Goal: Information Seeking & Learning: Learn about a topic

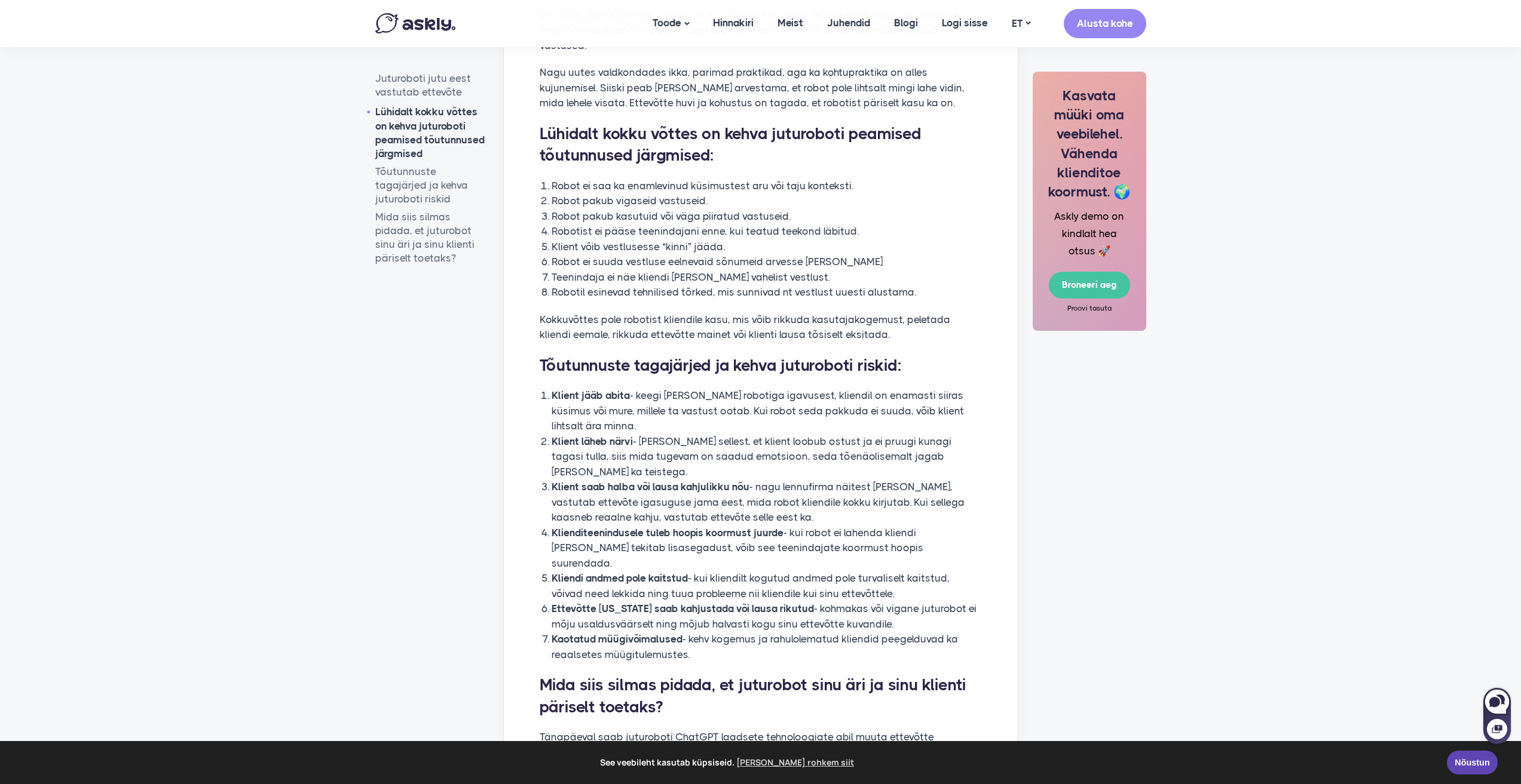
scroll to position [955, 0]
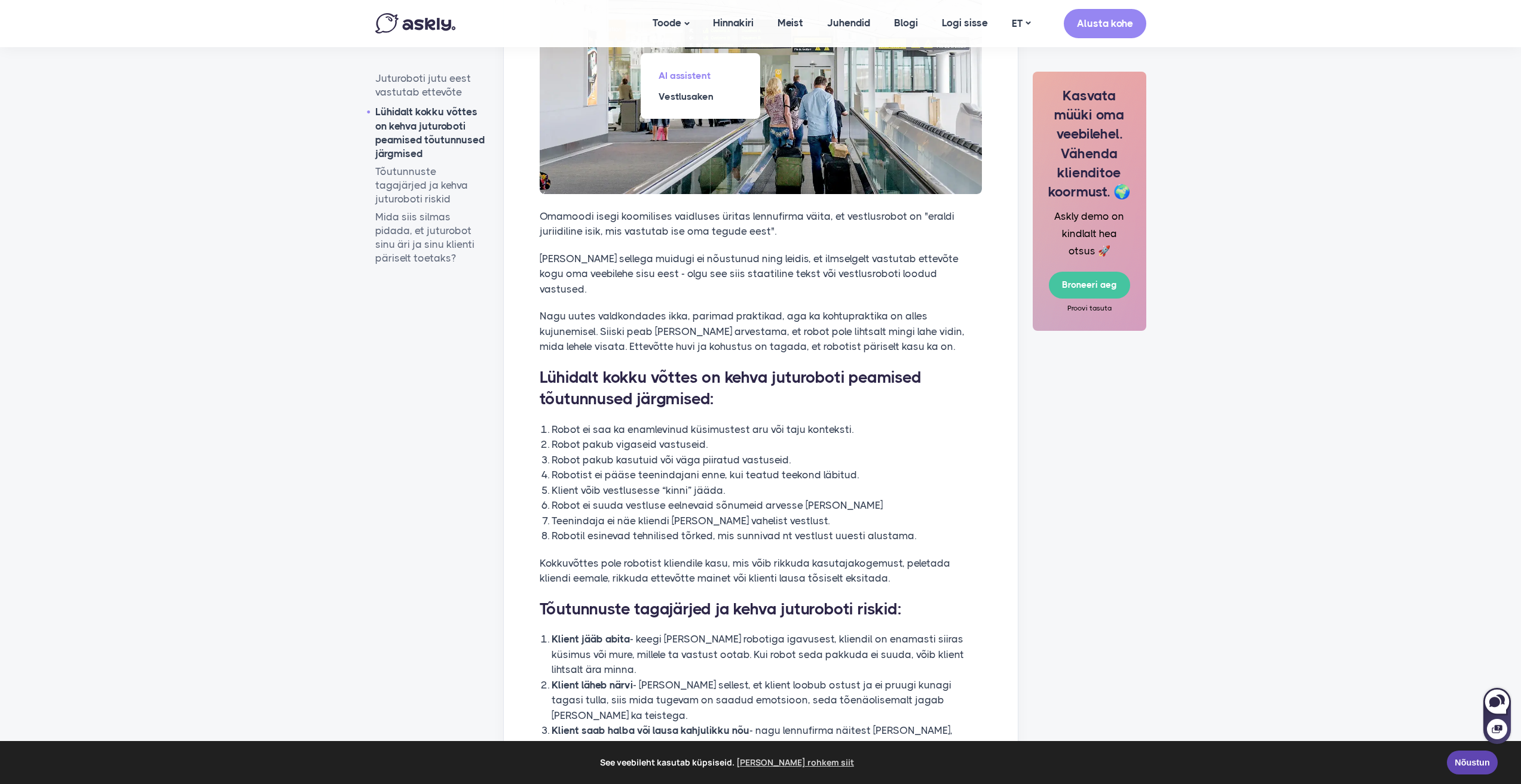
click at [675, 75] on link "AI assistent" at bounding box center [700, 75] width 119 height 21
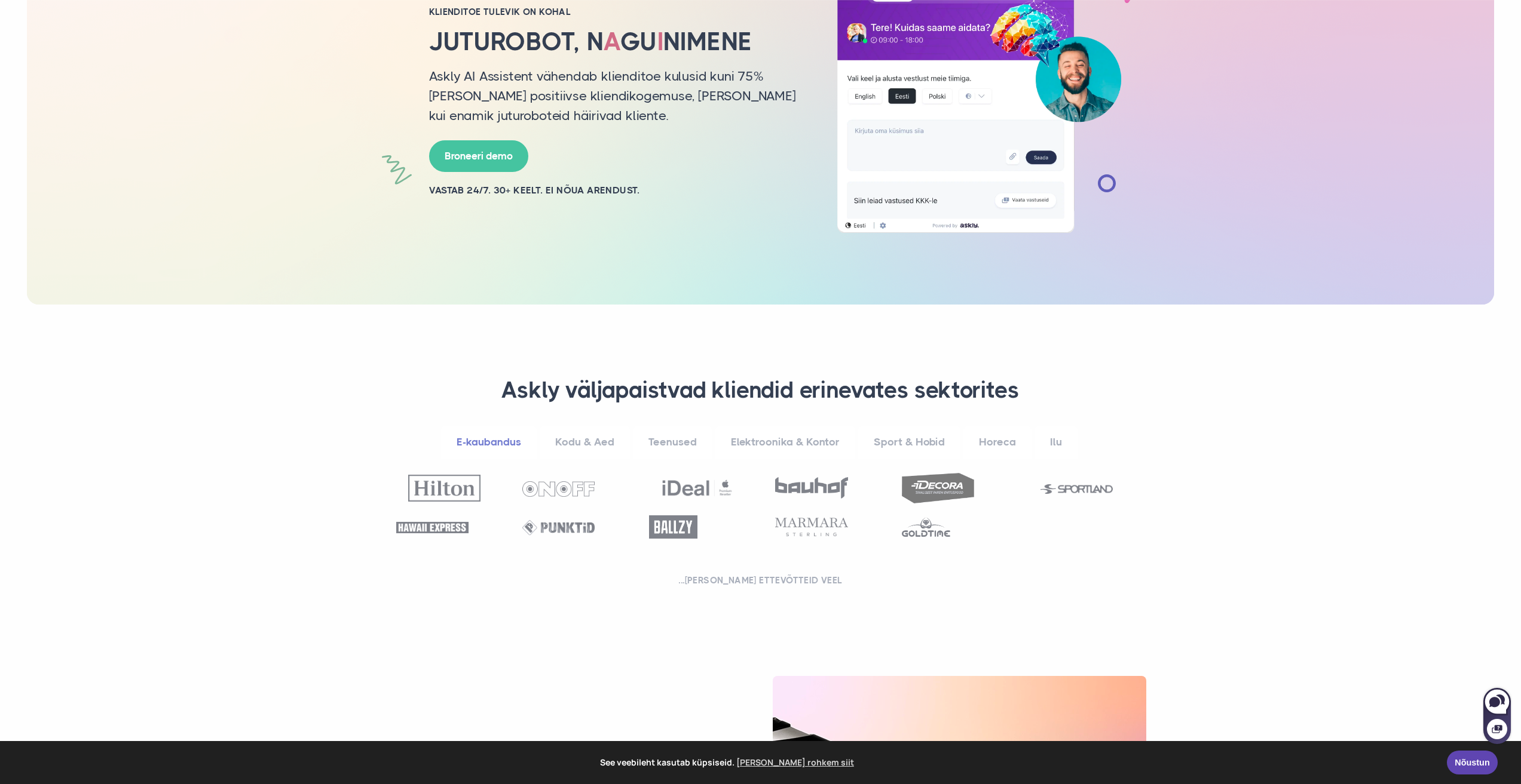
scroll to position [179, 0]
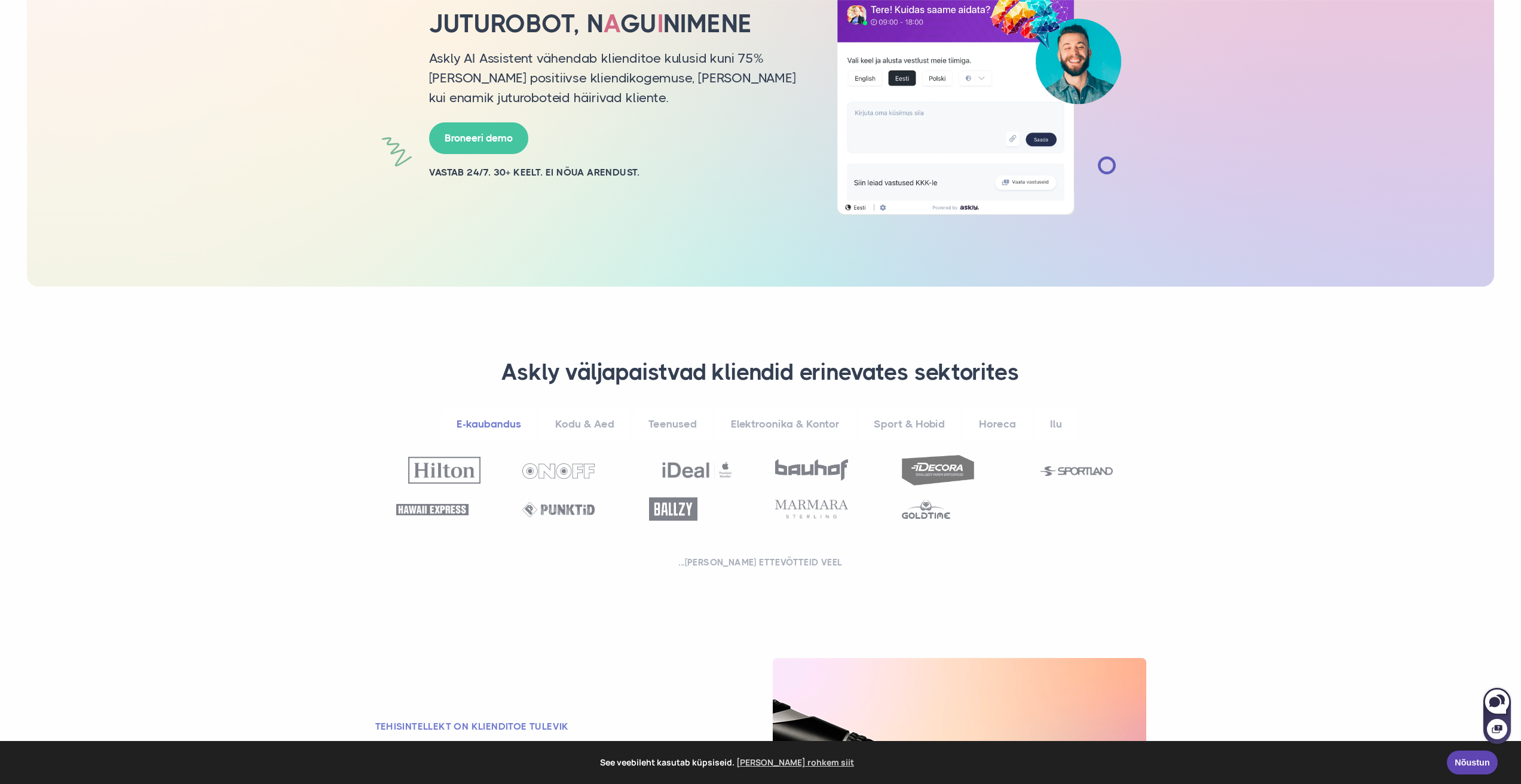
click at [585, 417] on link "Kodu & Aed" at bounding box center [584, 424] width 91 height 32
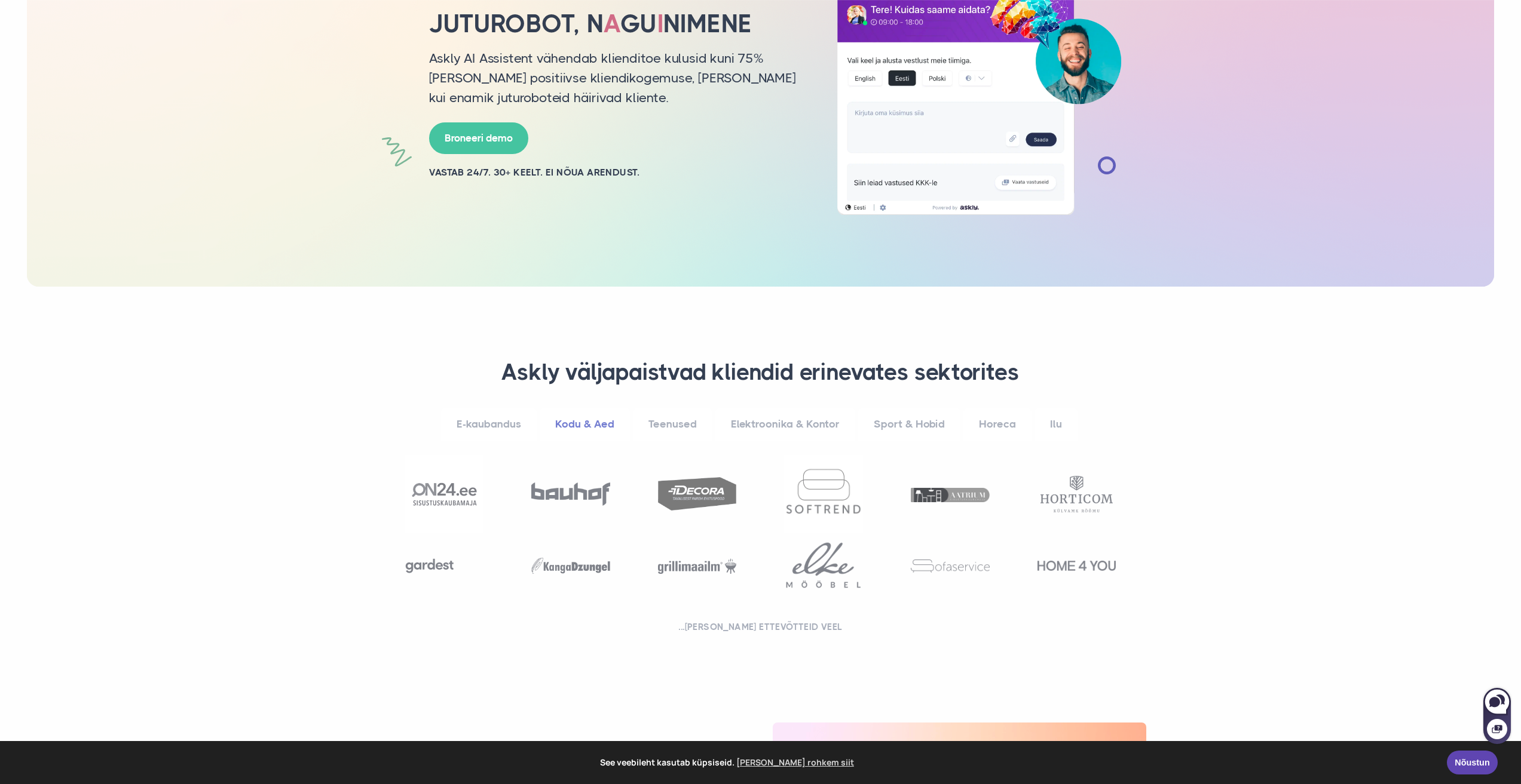
click at [672, 424] on link "Teenused" at bounding box center [672, 424] width 79 height 32
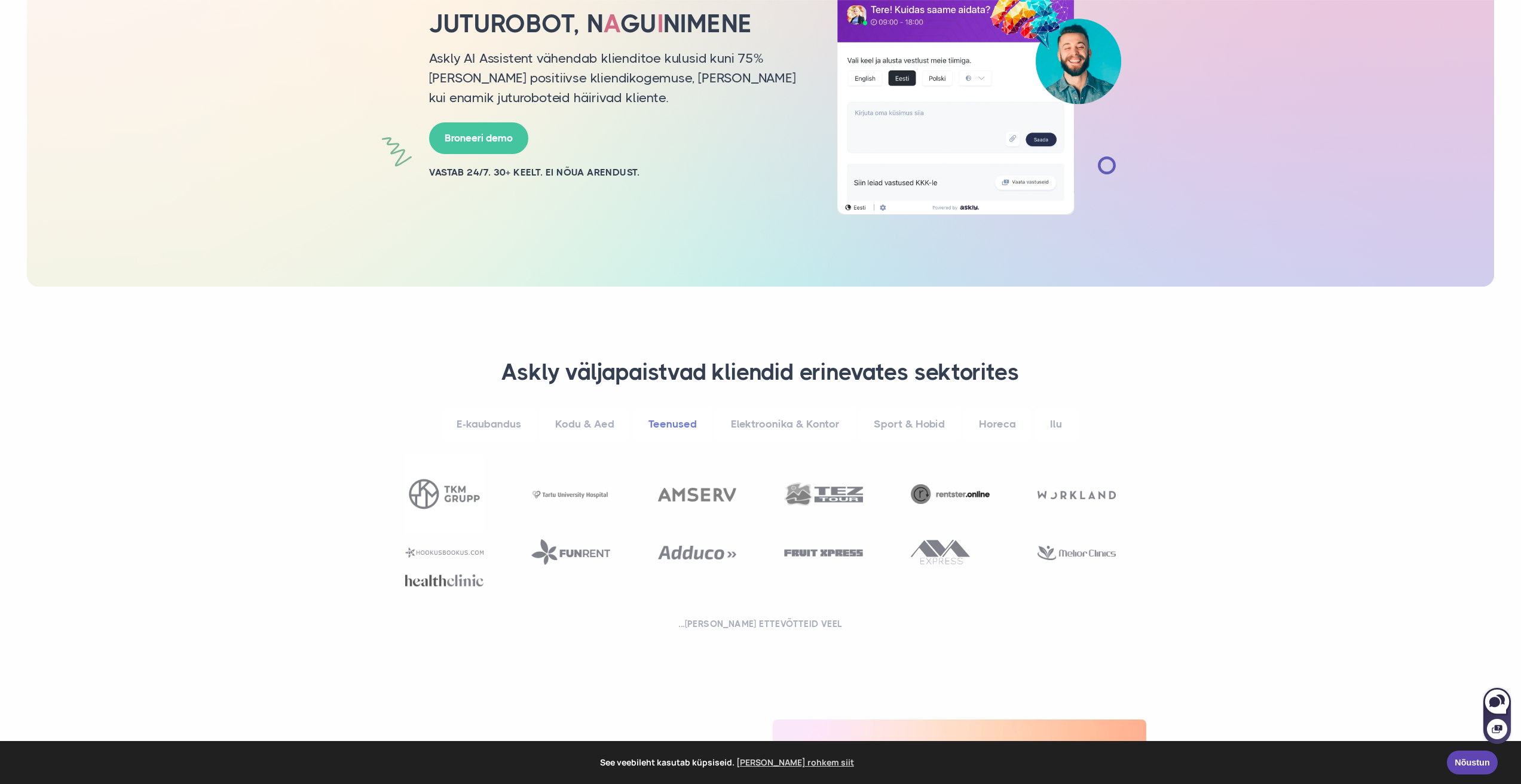
click at [801, 425] on link "Elektroonika & Kontor" at bounding box center [785, 424] width 140 height 32
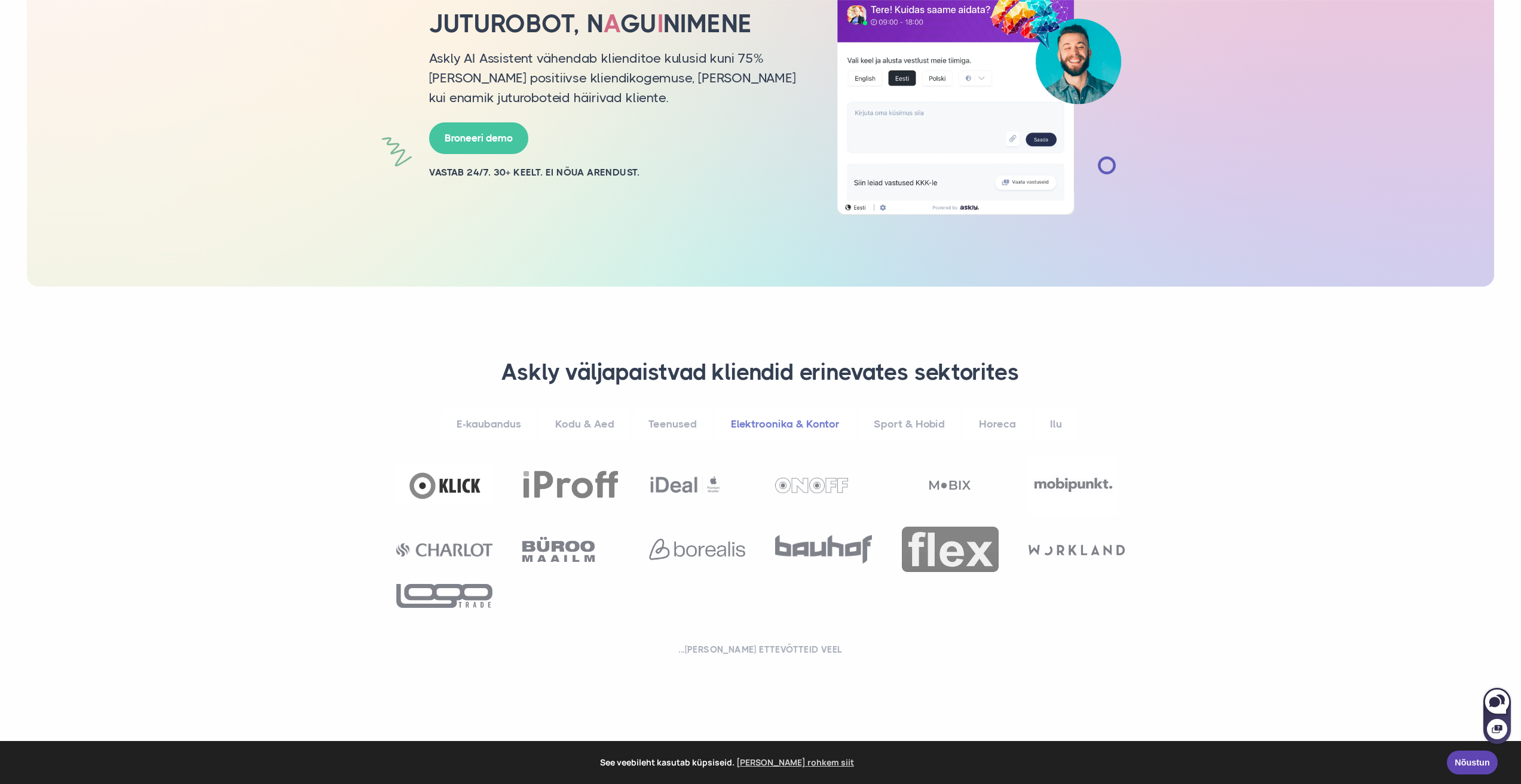
click at [912, 423] on link "Sport & Hobid" at bounding box center [908, 424] width 102 height 32
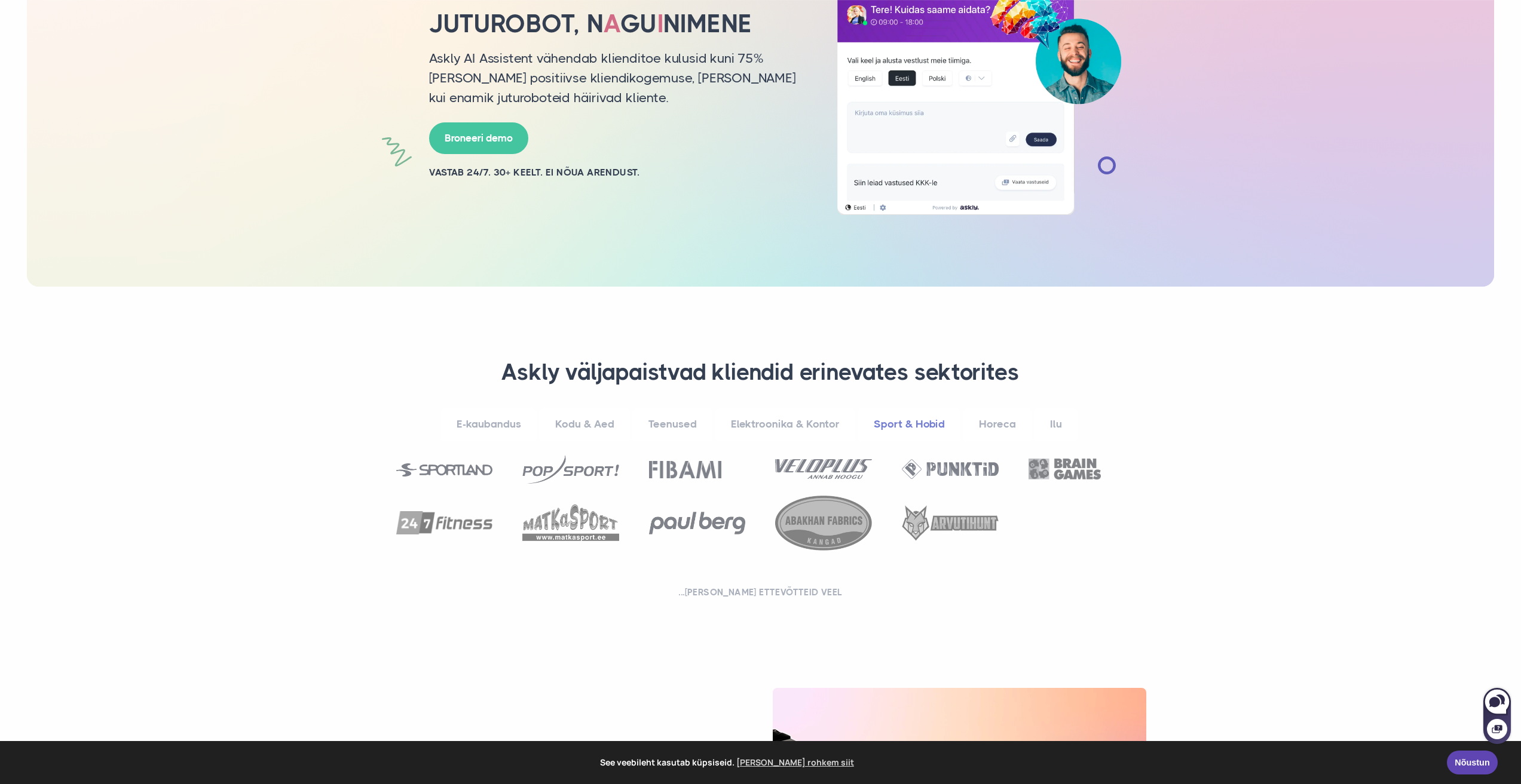
click at [981, 422] on link "Horeca" at bounding box center [997, 424] width 68 height 32
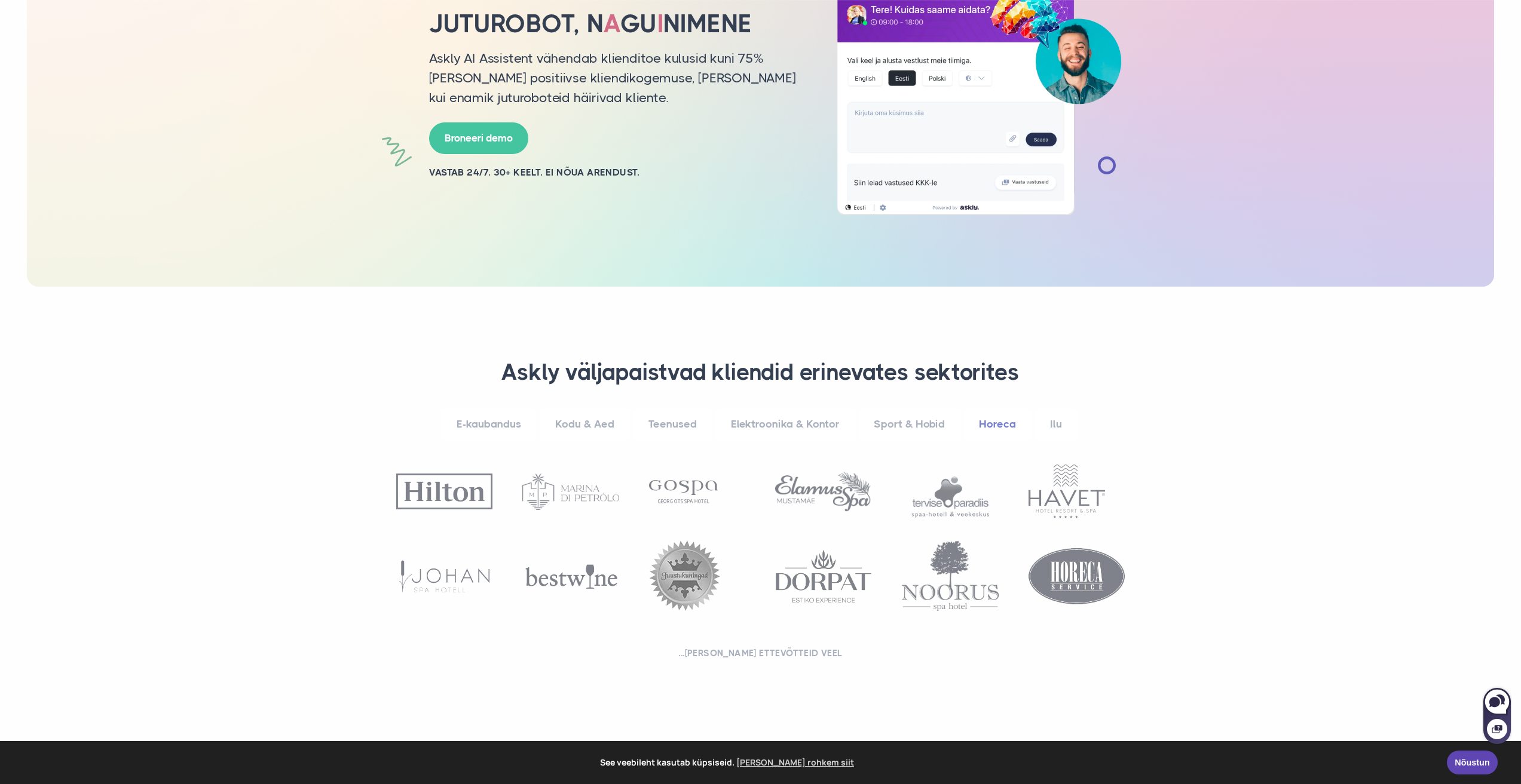
click at [935, 423] on link "Sport & Hobid" at bounding box center [908, 424] width 102 height 32
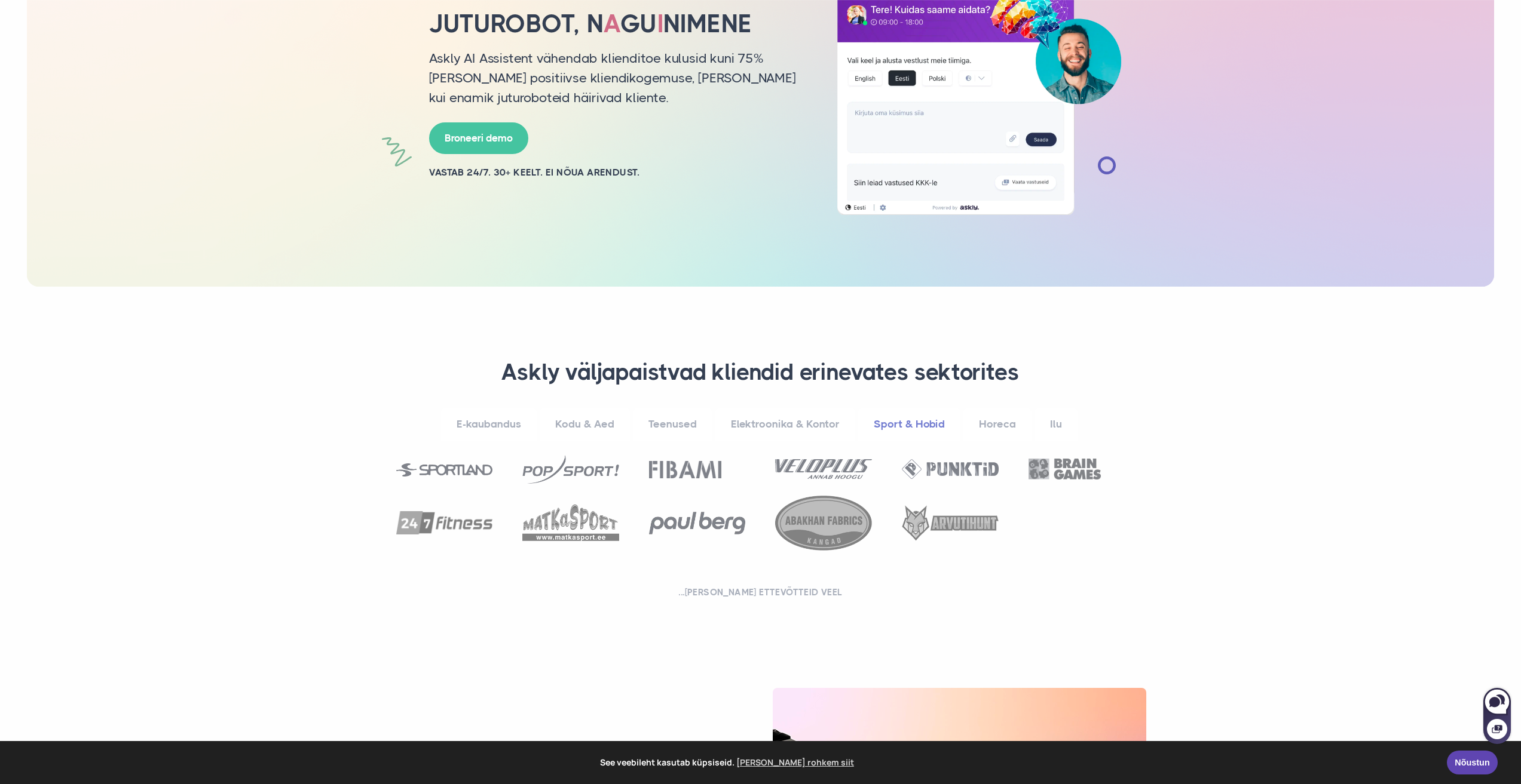
click at [1058, 424] on link "Ilu" at bounding box center [1055, 424] width 43 height 32
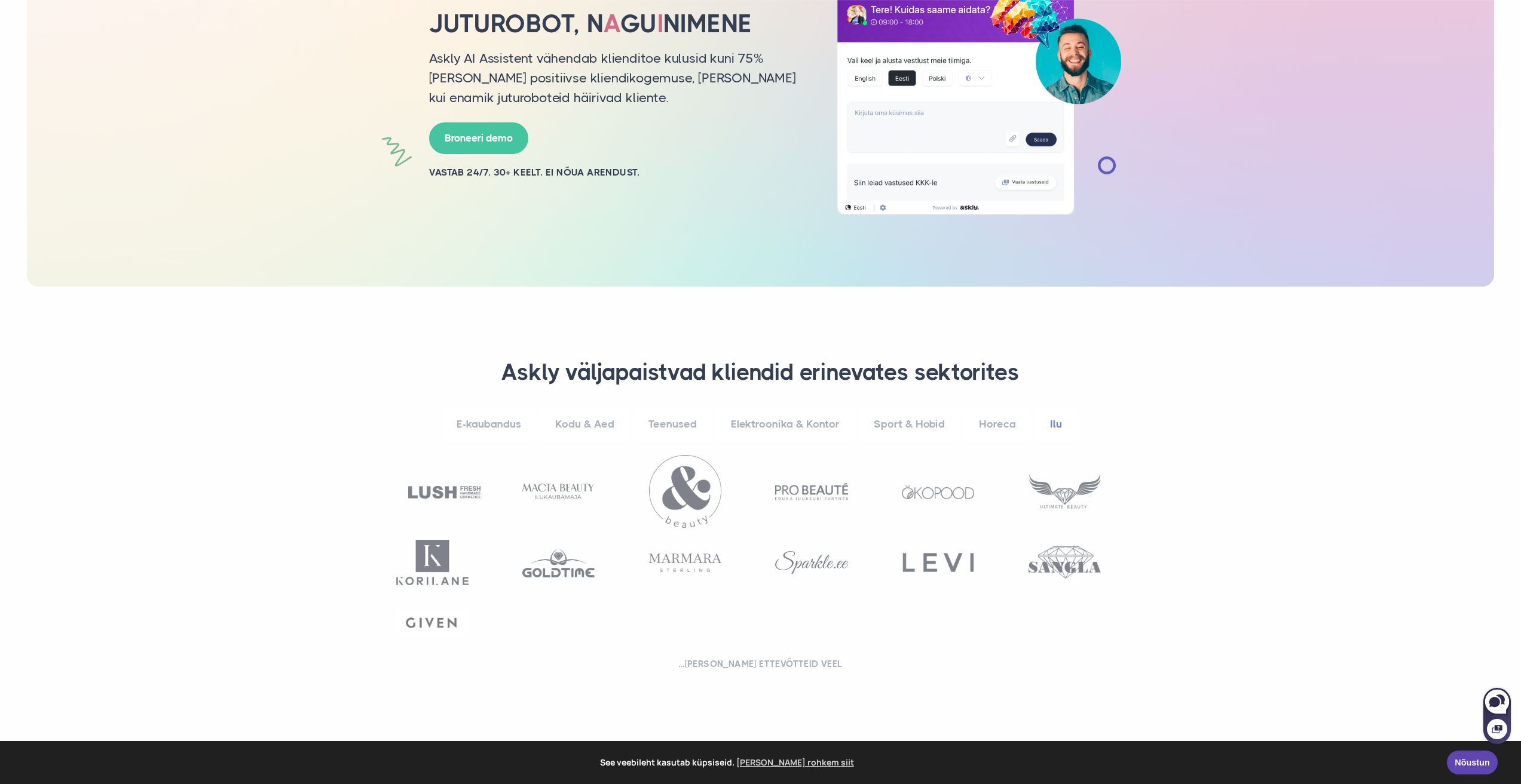
click at [496, 424] on link "E-kaubandus" at bounding box center [489, 424] width 95 height 32
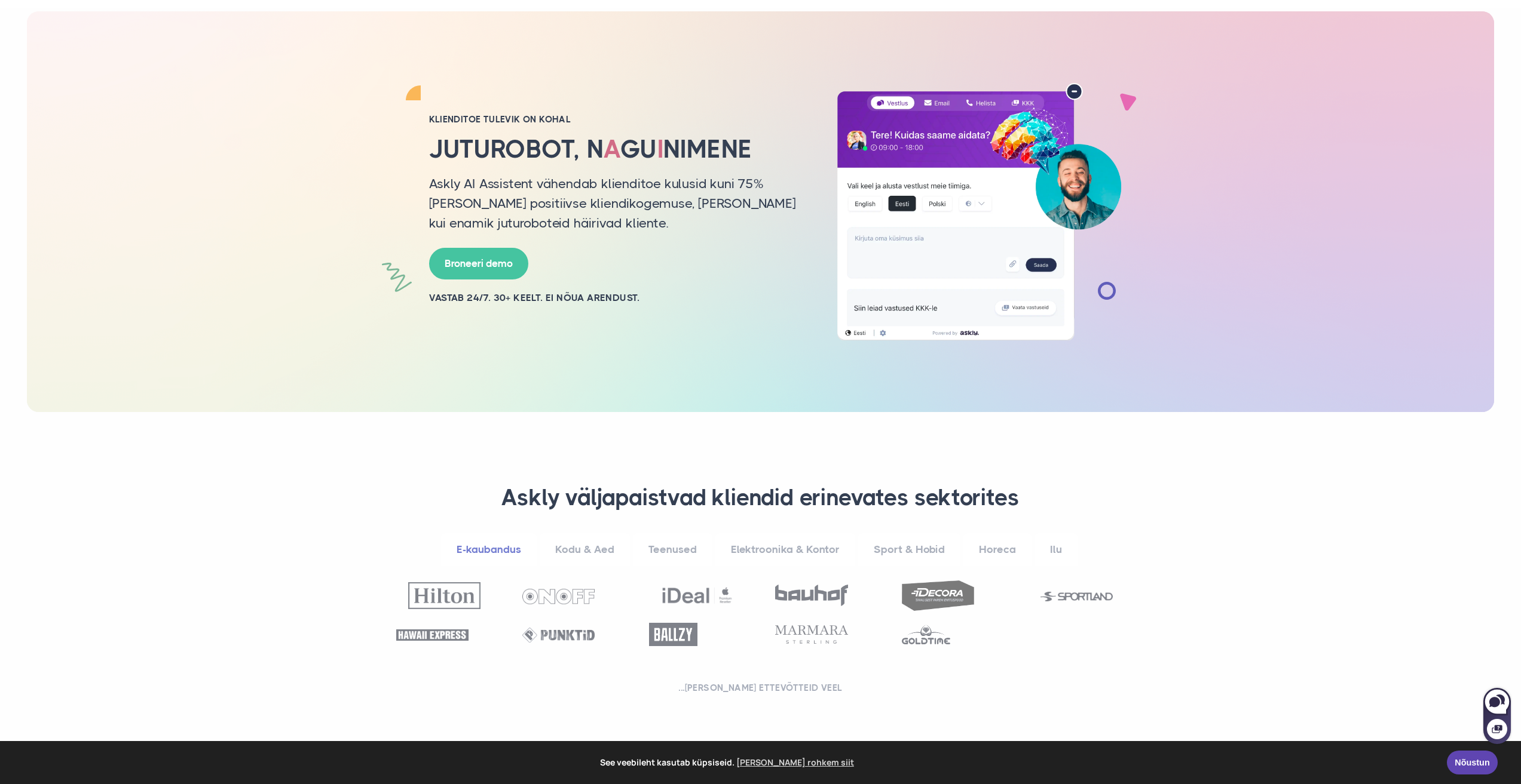
scroll to position [0, 0]
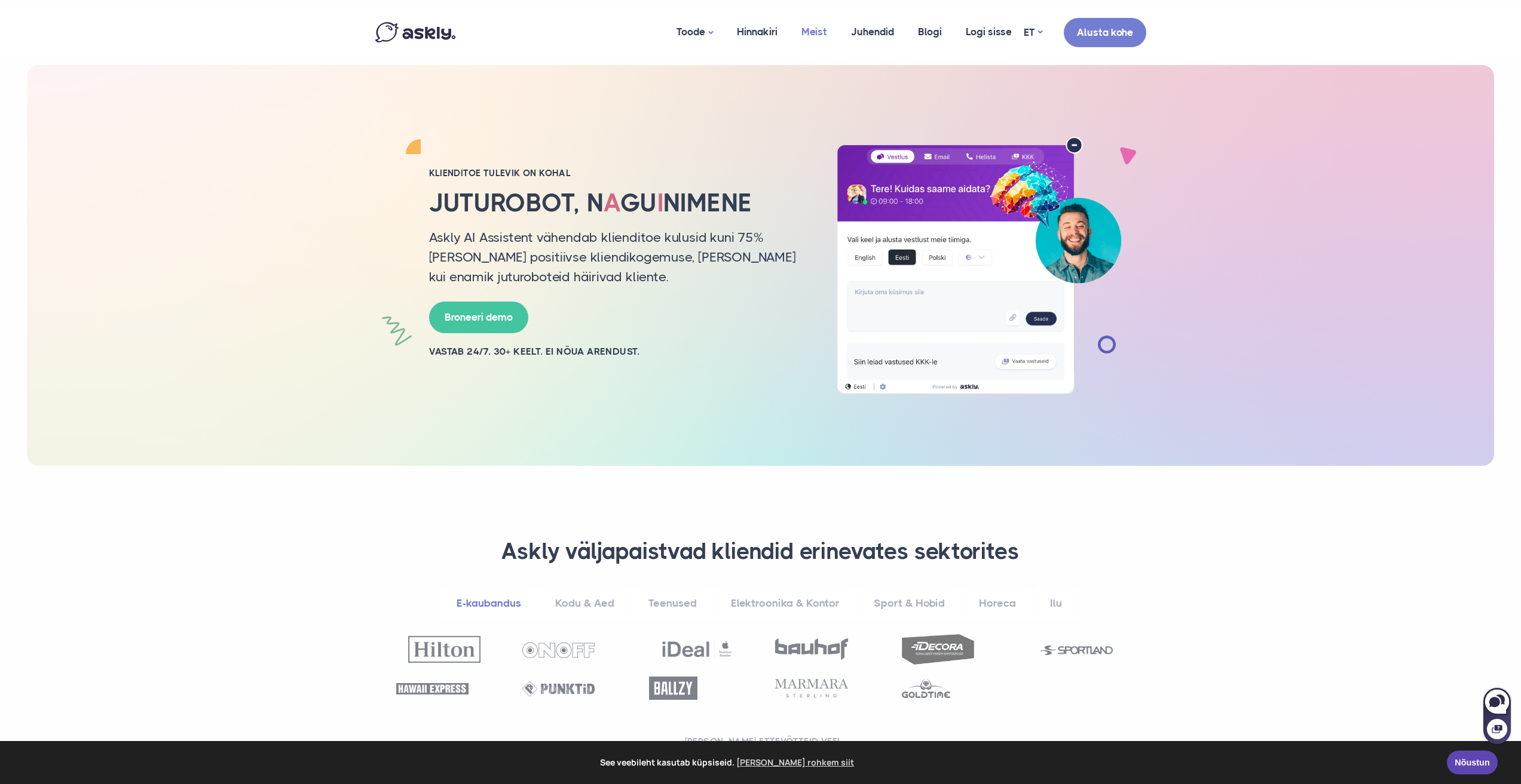
click at [807, 30] on link "Meist" at bounding box center [814, 31] width 50 height 58
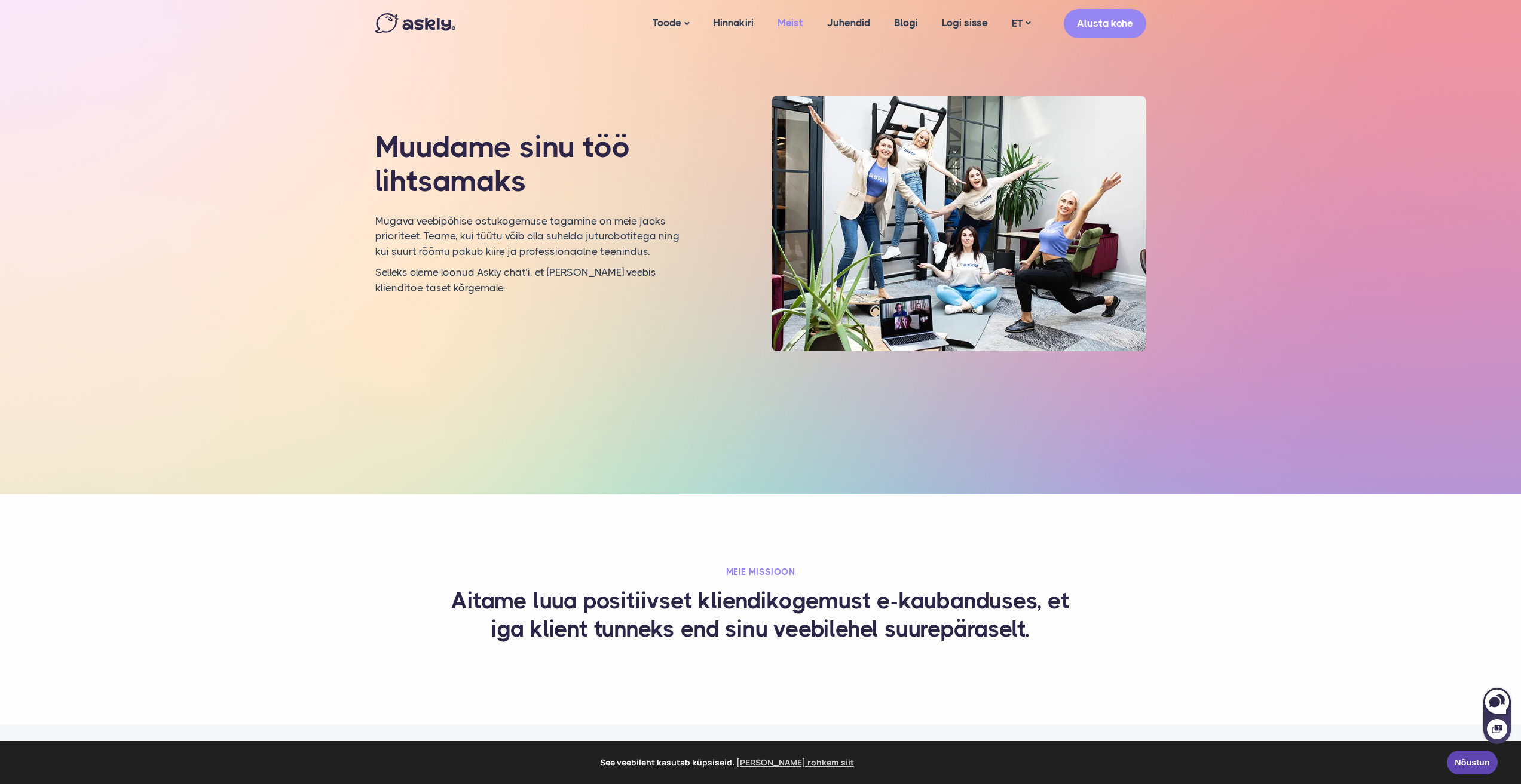
click at [793, 19] on link "Meist" at bounding box center [790, 23] width 50 height 46
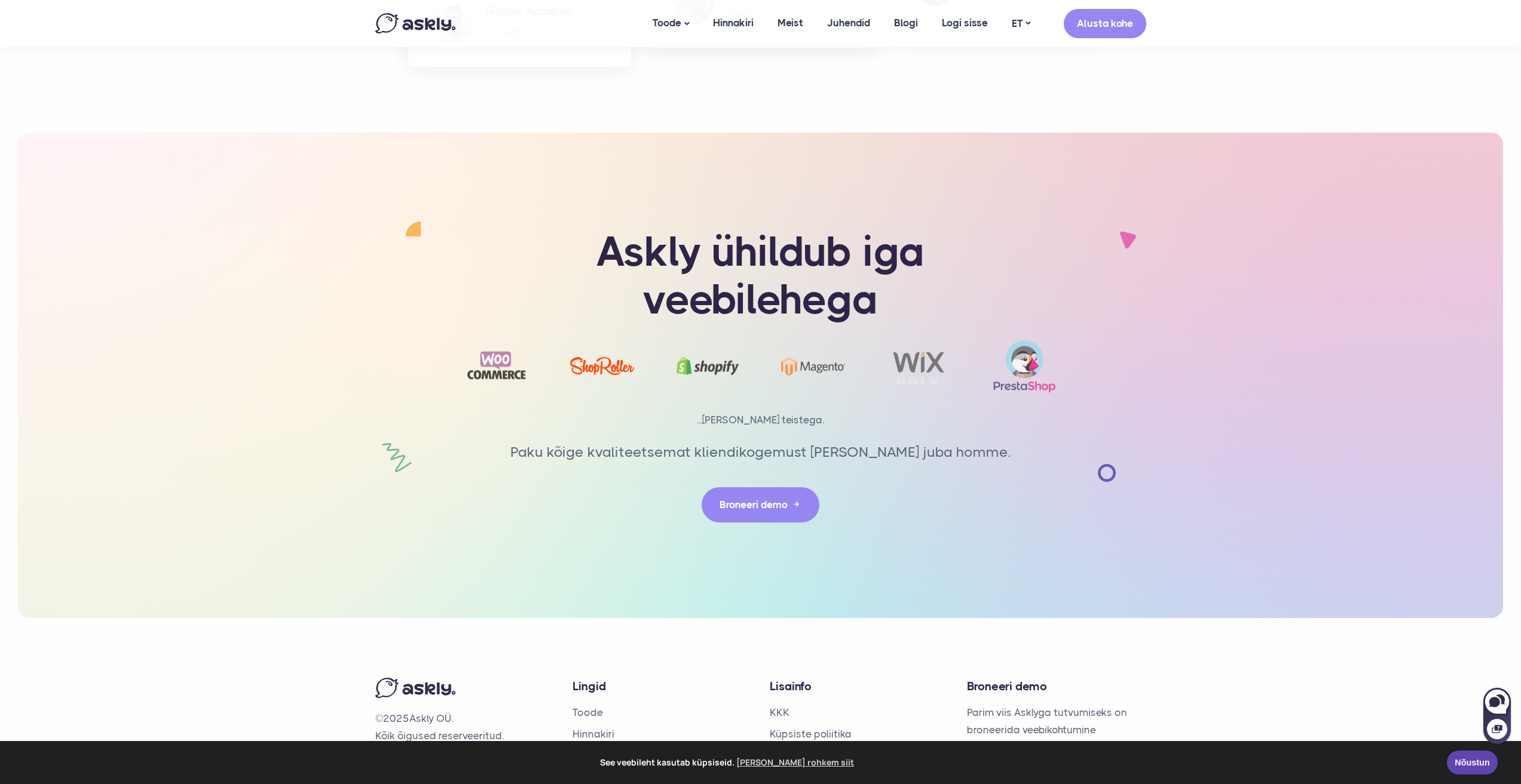
scroll to position [2453, 0]
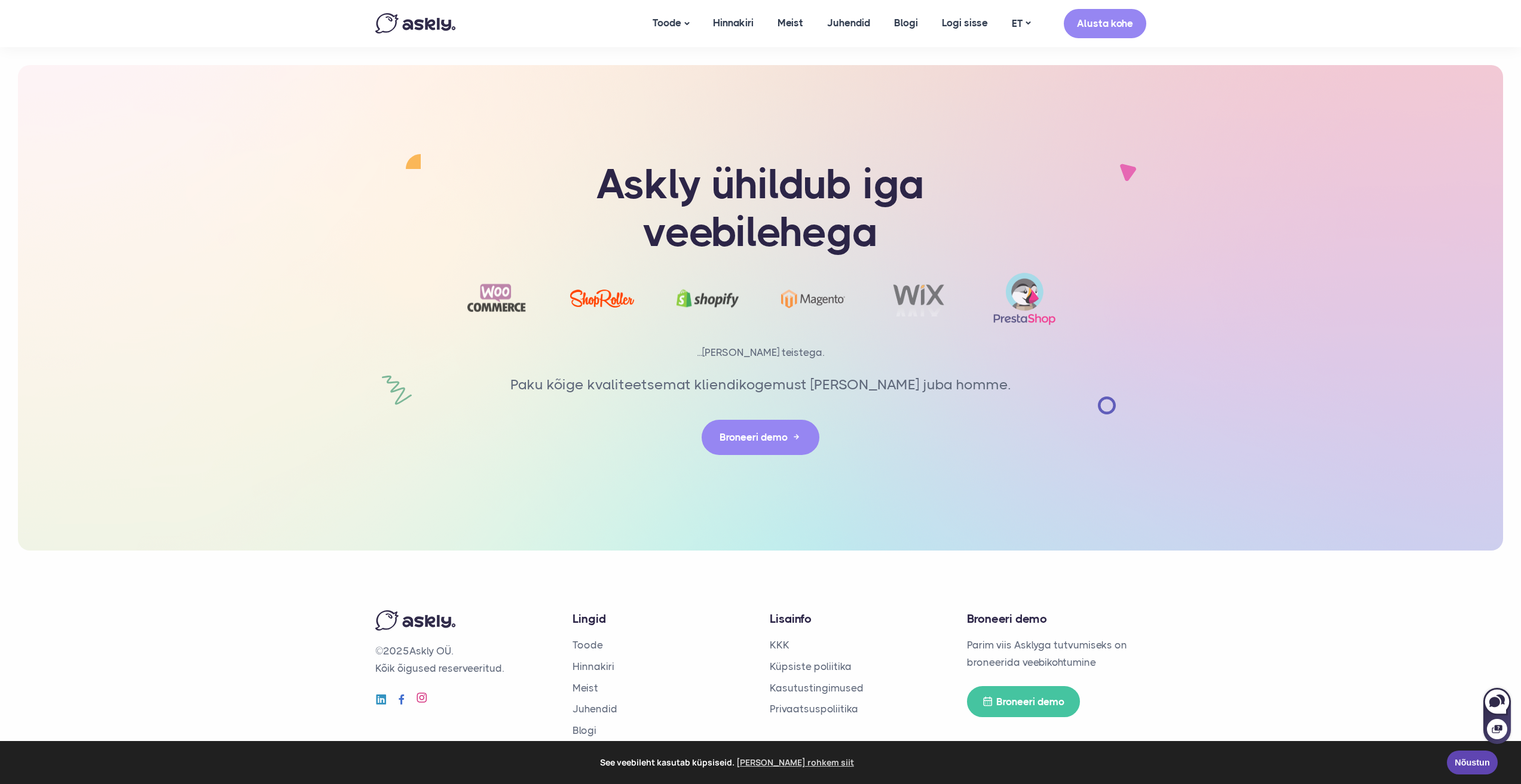
click at [419, 692] on icon at bounding box center [421, 697] width 12 height 12
click at [375, 692] on icon at bounding box center [381, 697] width 12 height 12
click at [901, 25] on link "Blogi" at bounding box center [905, 23] width 48 height 46
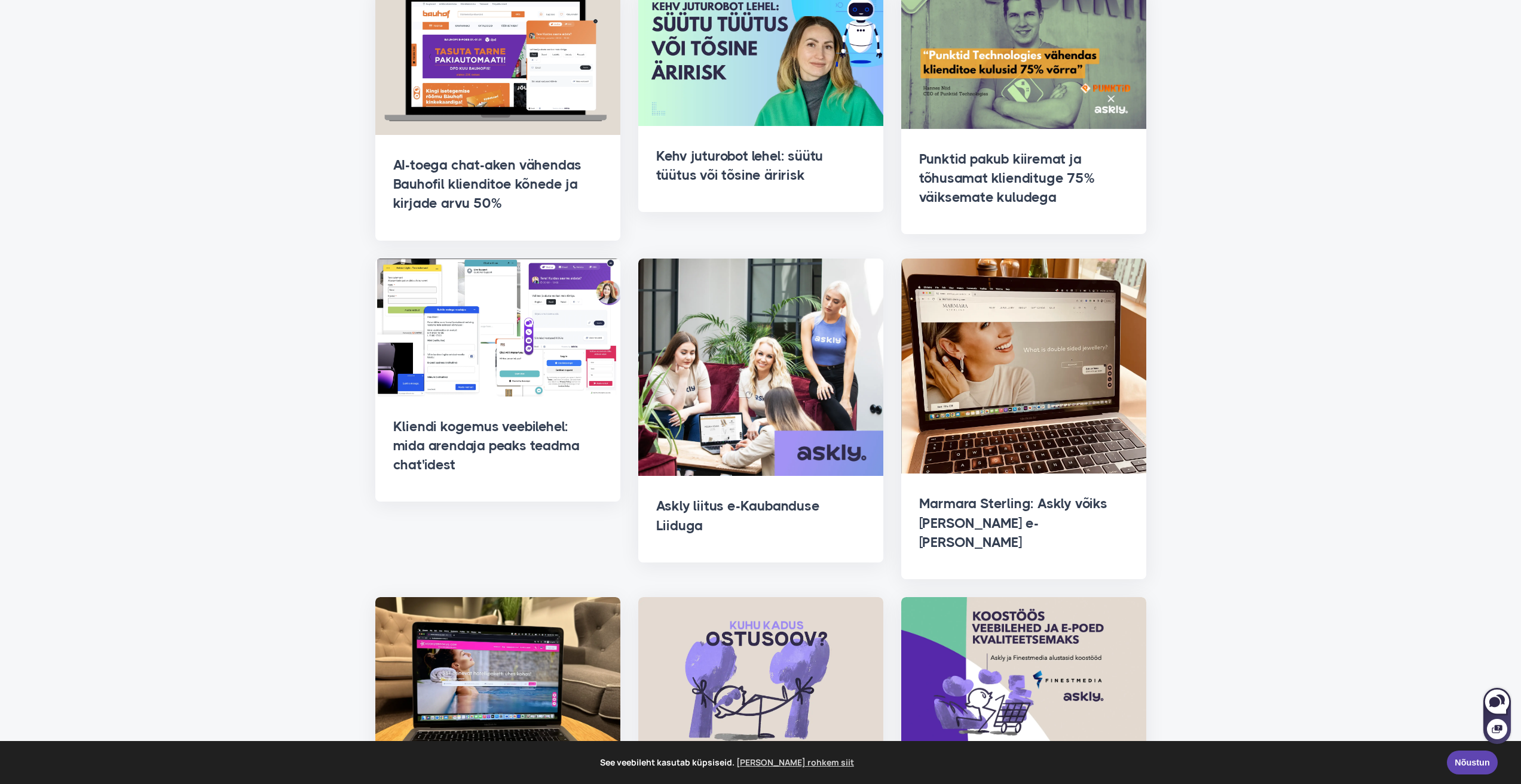
scroll to position [299, 0]
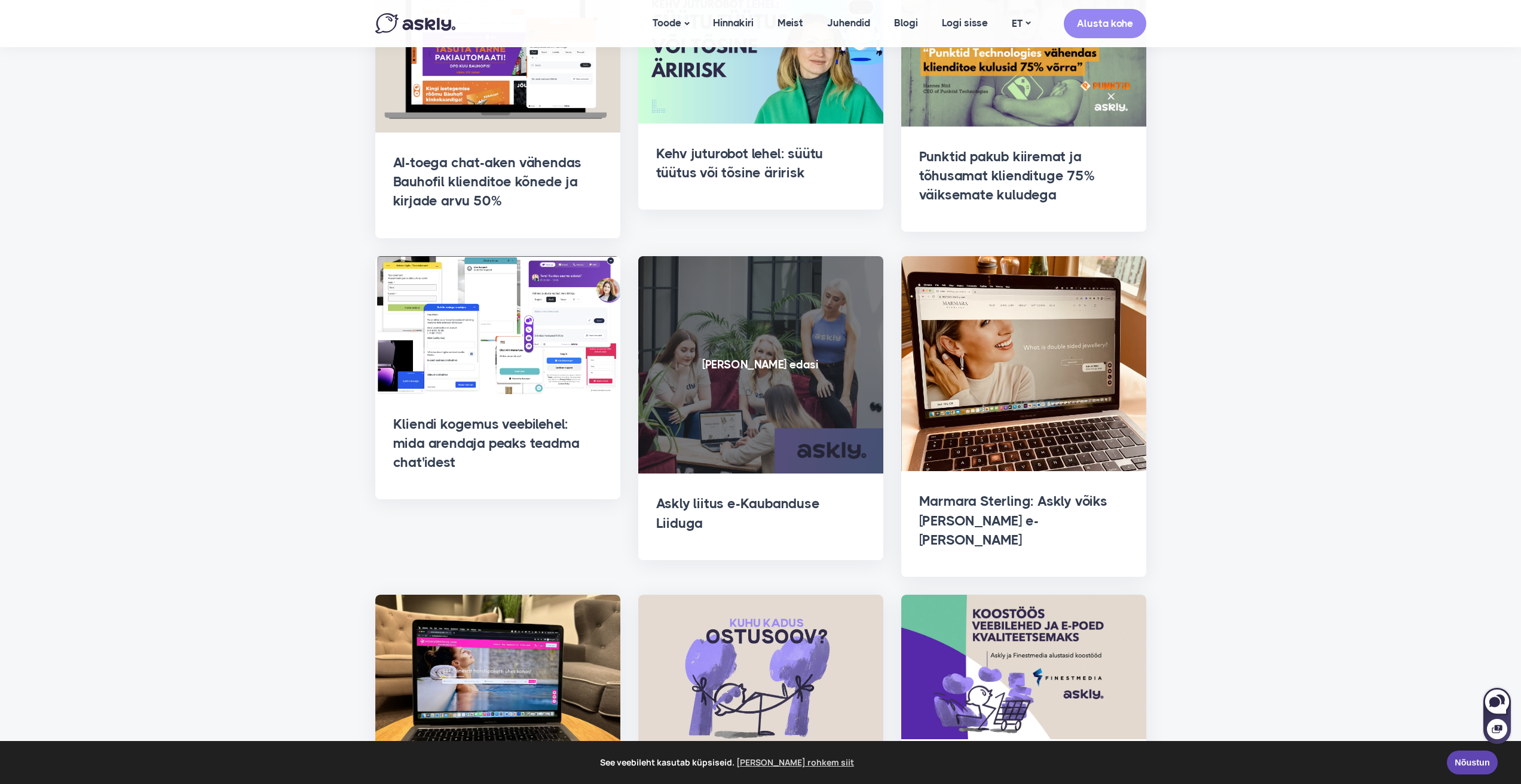
click at [785, 340] on span at bounding box center [760, 365] width 245 height 218
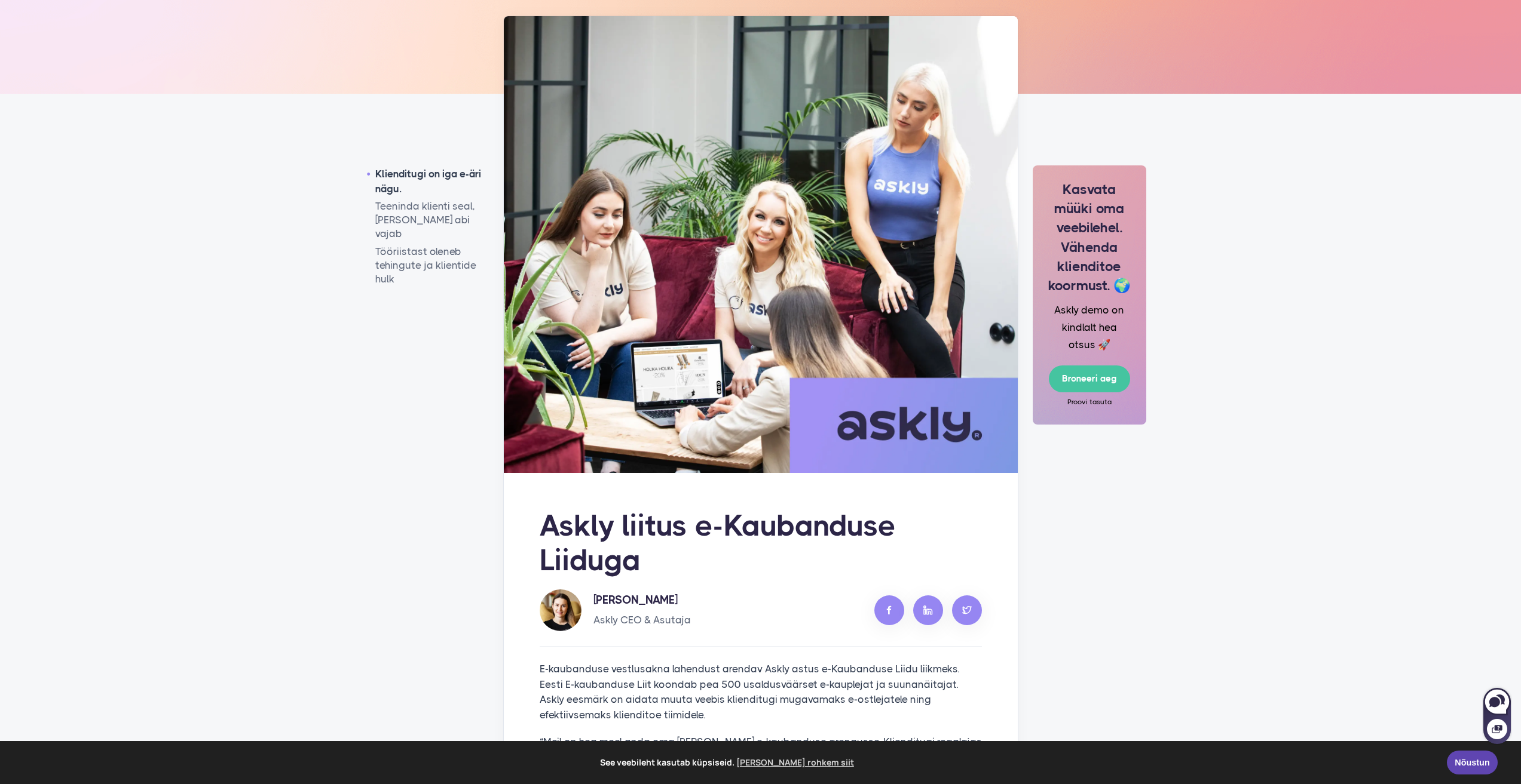
scroll to position [299, 0]
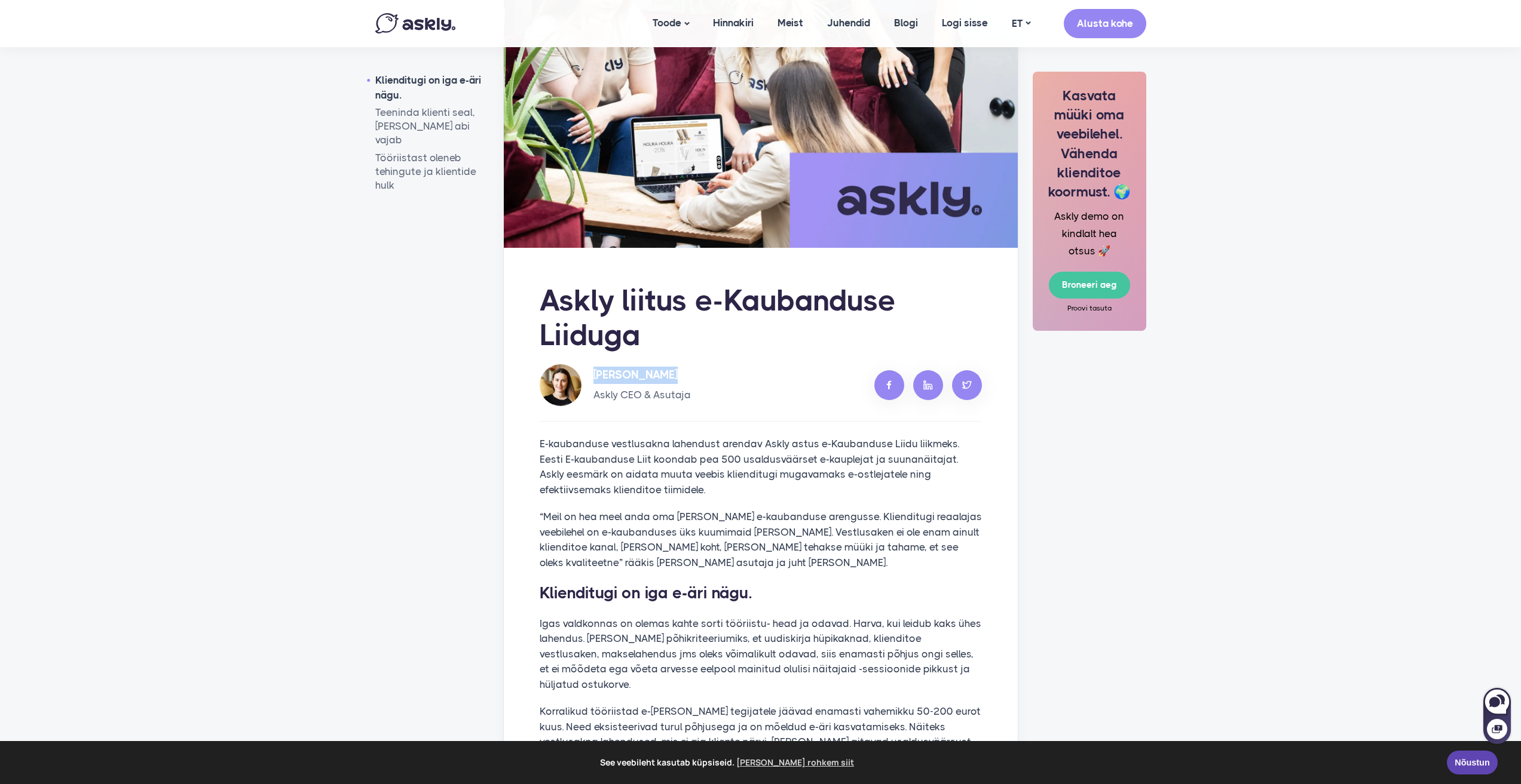
drag, startPoint x: 596, startPoint y: 374, endPoint x: 691, endPoint y: 364, distance: 95.5
click at [691, 364] on div "Sandra Roosna Askly CEO & Asutaja" at bounding box center [760, 385] width 442 height 42
copy h5 "Sandra Roosna"
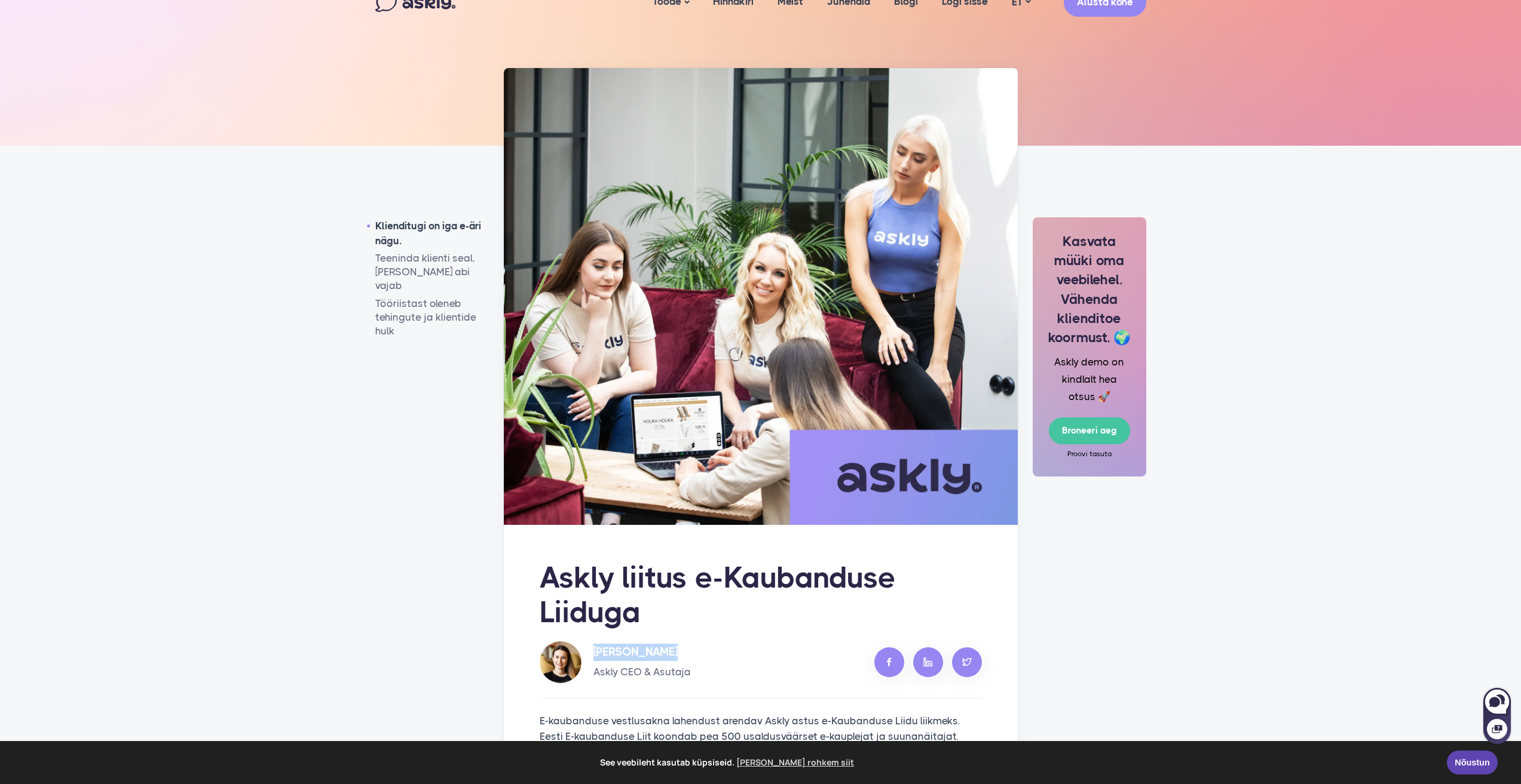
scroll to position [0, 0]
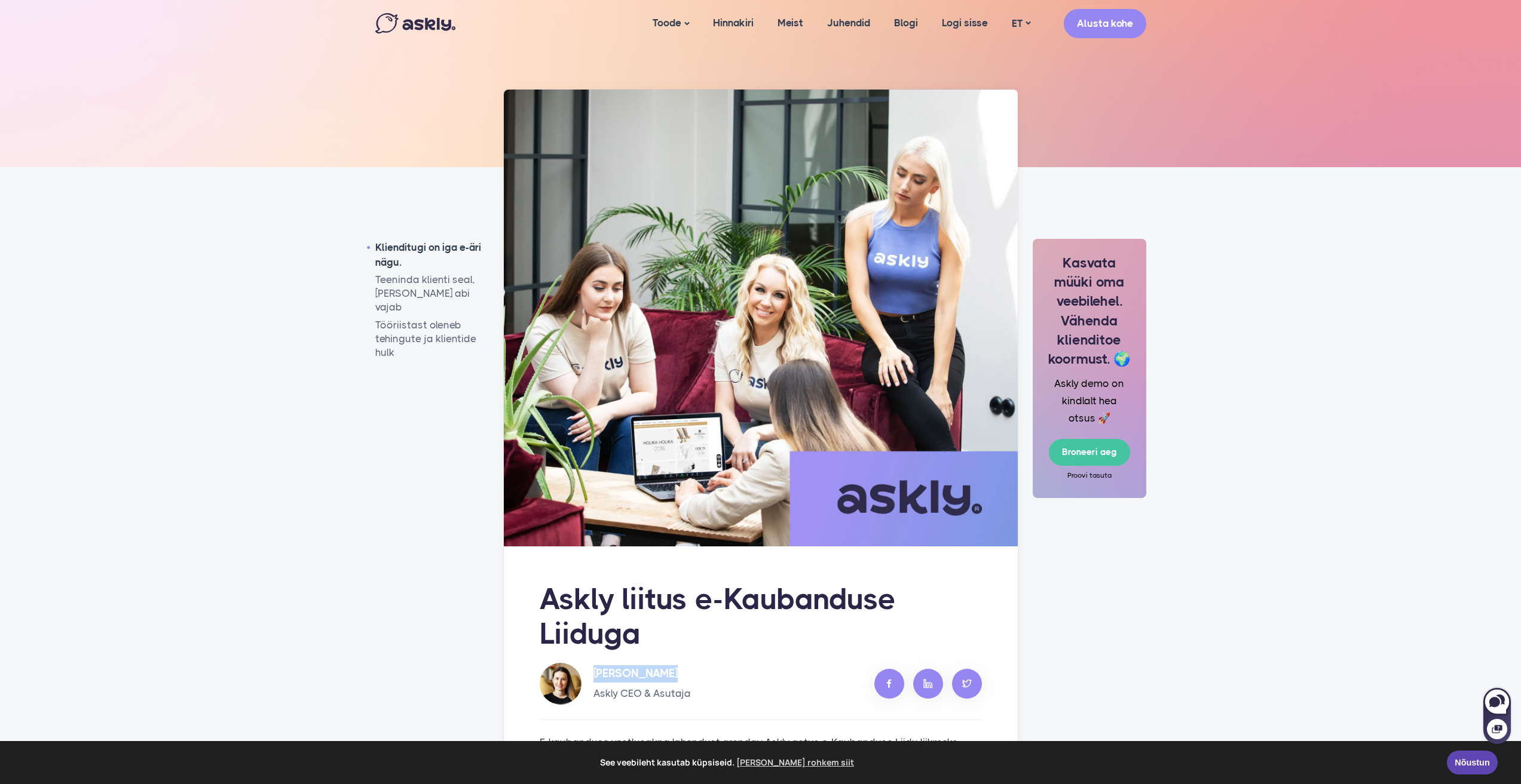
click at [415, 17] on img at bounding box center [416, 23] width 80 height 20
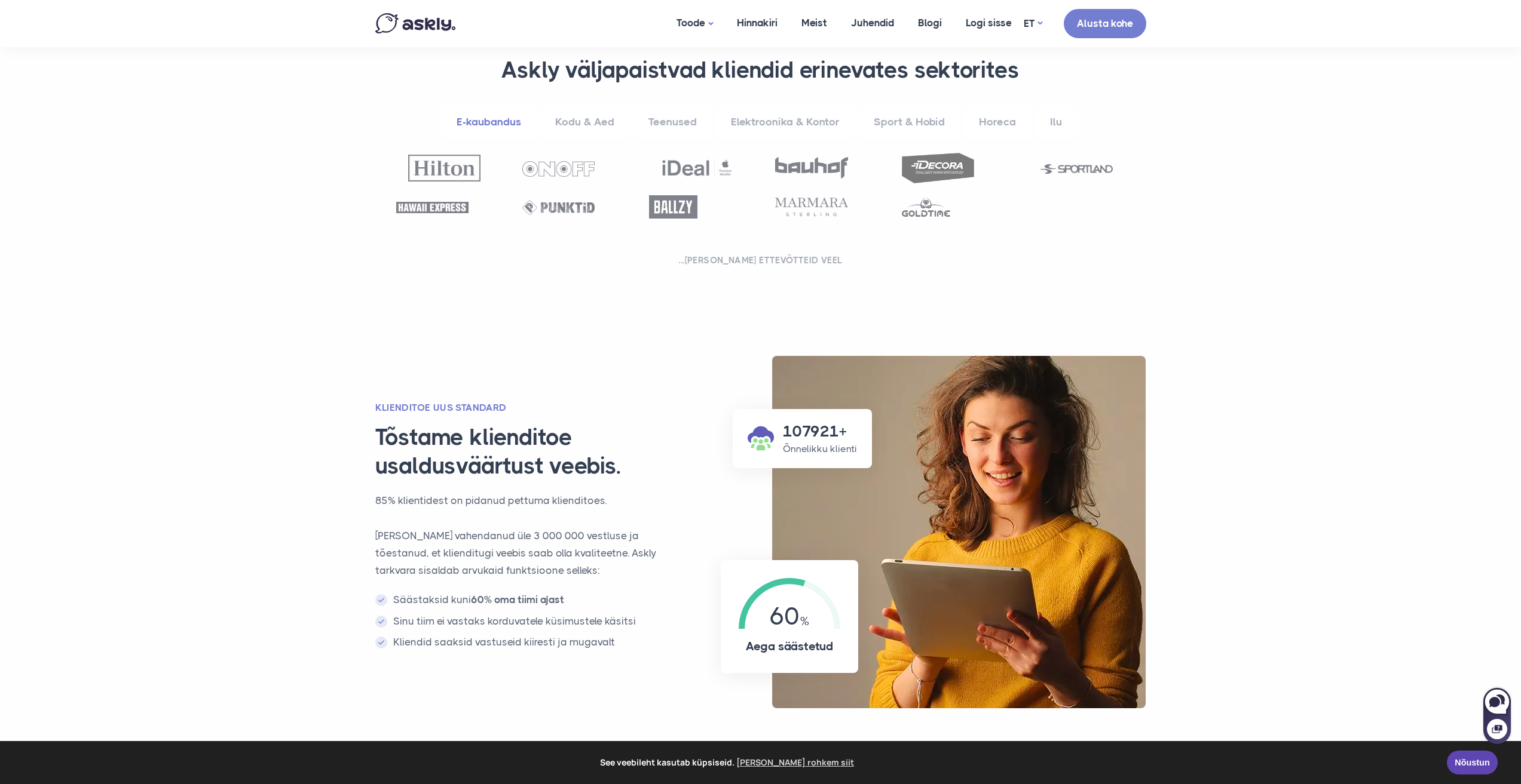
scroll to position [418, 0]
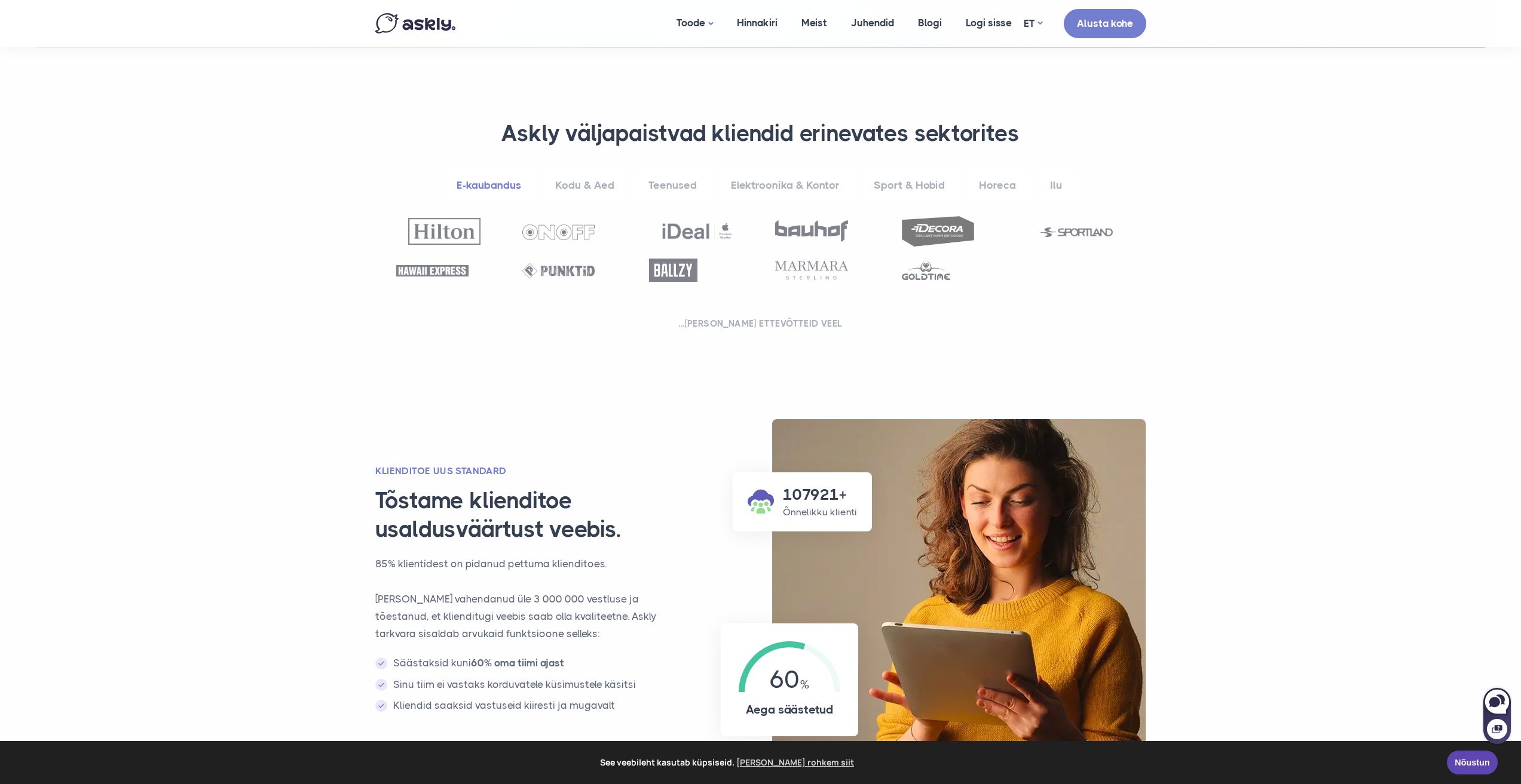
click at [596, 191] on link "Kodu & Aed" at bounding box center [584, 185] width 91 height 32
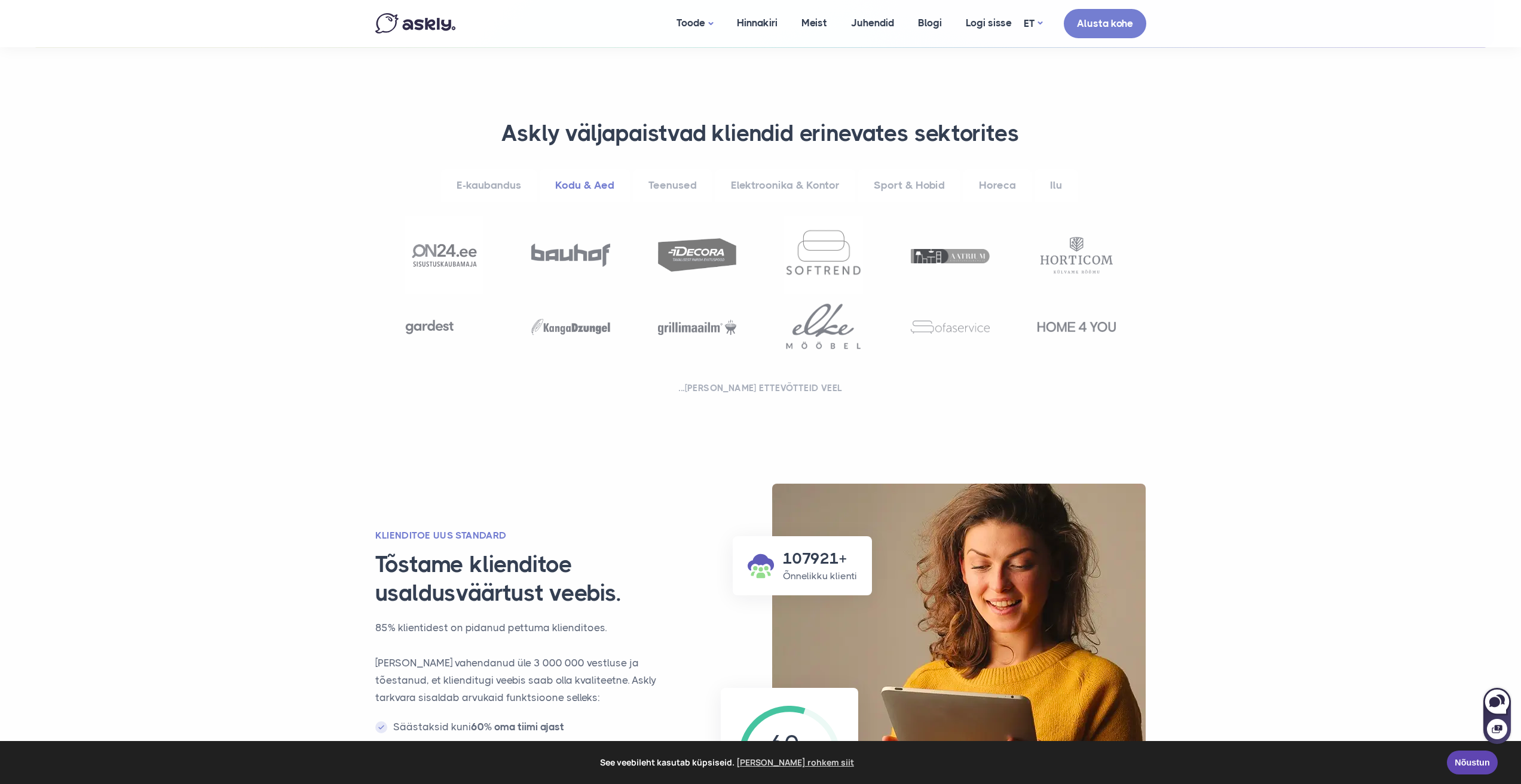
click at [667, 182] on link "Teenused" at bounding box center [672, 185] width 79 height 32
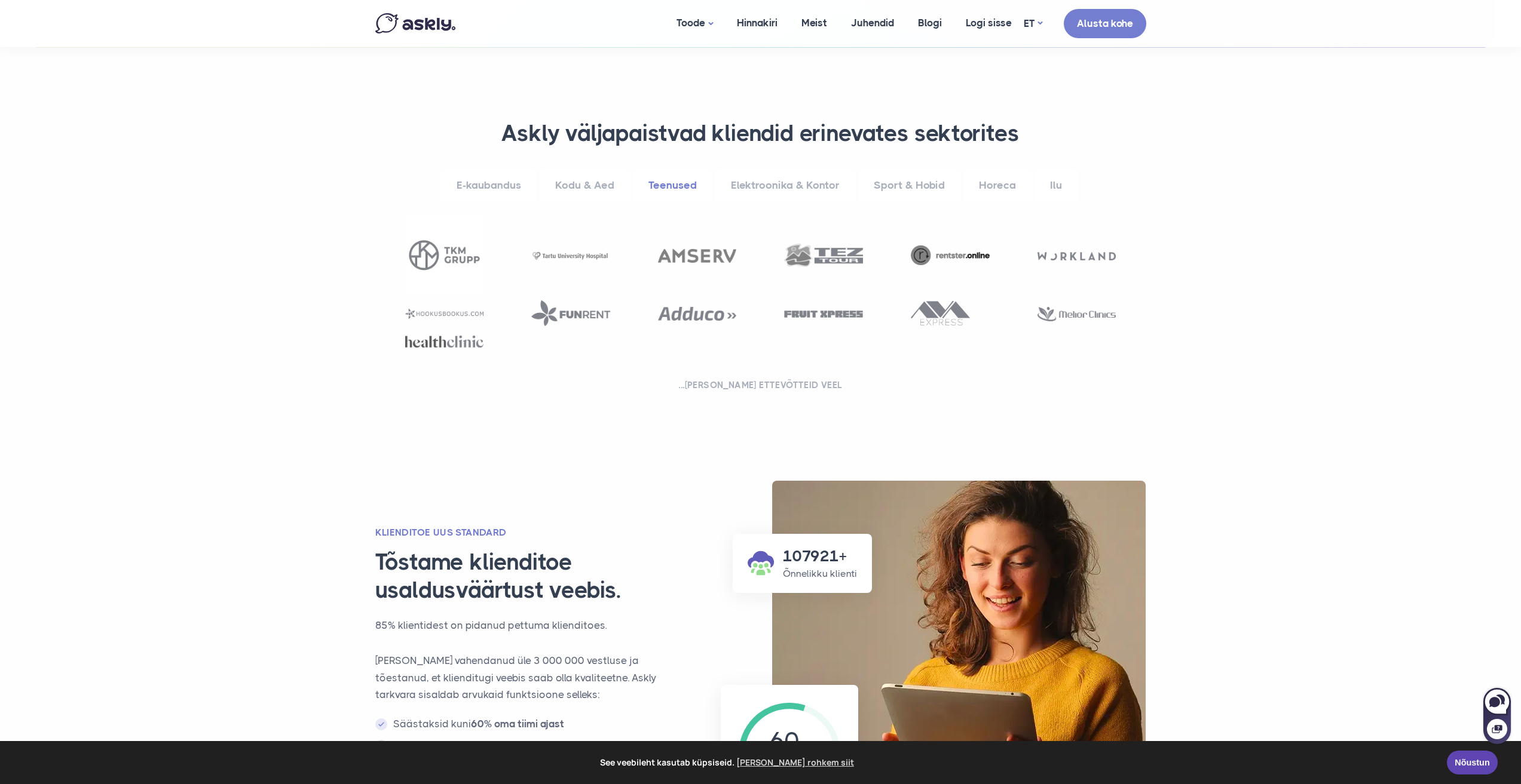
click at [779, 187] on link "Elektroonika & Kontor" at bounding box center [785, 185] width 140 height 32
